Goal: Information Seeking & Learning: Learn about a topic

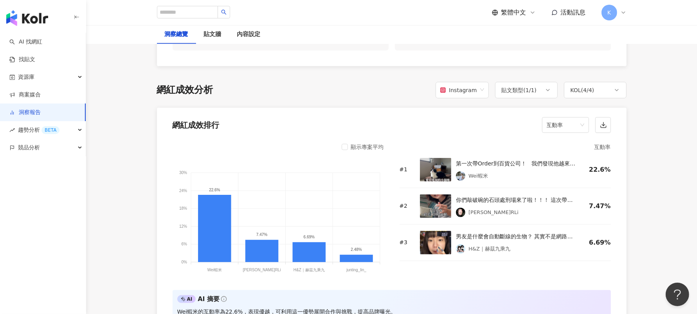
scroll to position [587, 0]
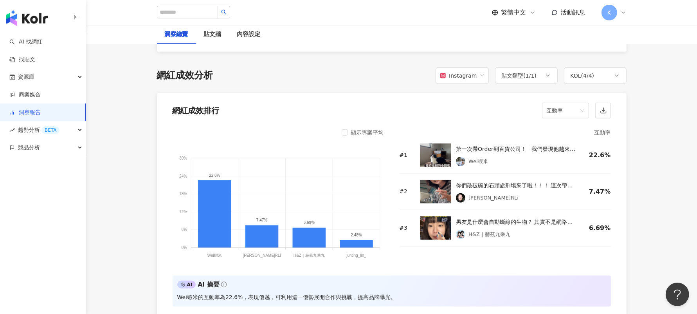
click at [623, 75] on div "KOL ( 4 / 4 )" at bounding box center [595, 75] width 63 height 16
click at [584, 103] on span "互動率" at bounding box center [566, 110] width 38 height 15
click at [564, 183] on div "觀看數" at bounding box center [565, 180] width 34 height 9
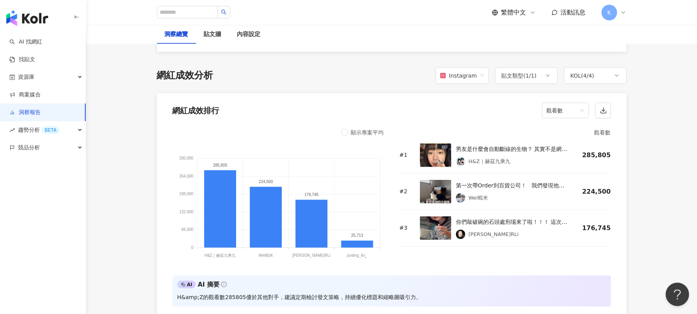
drag, startPoint x: 685, startPoint y: 166, endPoint x: 676, endPoint y: 165, distance: 8.6
click at [569, 107] on span "觀看數" at bounding box center [566, 110] width 38 height 15
click at [566, 196] on div "觀看率" at bounding box center [565, 193] width 34 height 9
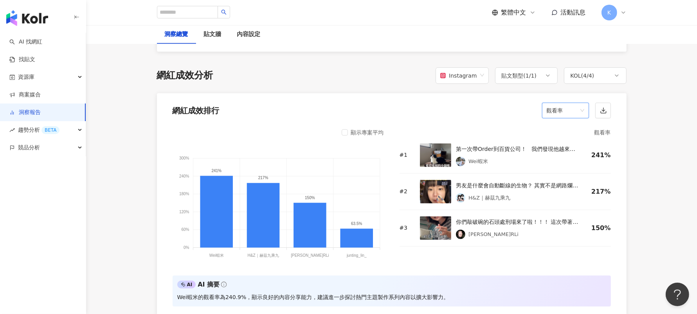
click at [569, 109] on span "觀看率" at bounding box center [566, 110] width 38 height 15
click at [566, 157] on div "互動數" at bounding box center [565, 154] width 34 height 9
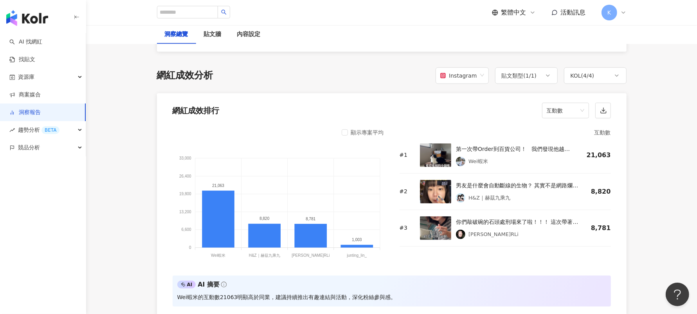
click at [571, 108] on span "互動數" at bounding box center [566, 110] width 38 height 15
click at [569, 165] on div "互動率" at bounding box center [565, 167] width 34 height 9
